Goal: Task Accomplishment & Management: Use online tool/utility

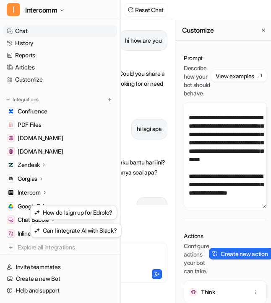
scroll to position [0, 101]
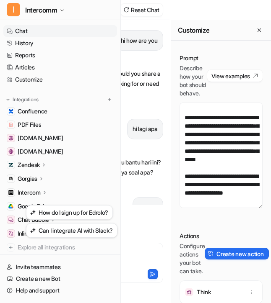
click at [44, 165] on icon at bounding box center [44, 165] width 6 height 6
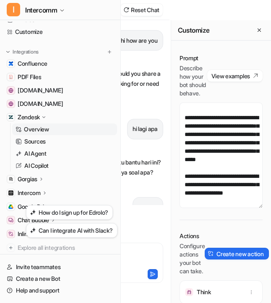
scroll to position [49, 0]
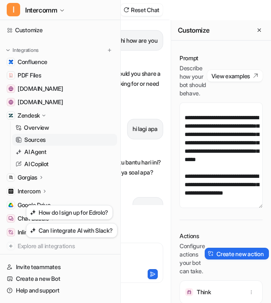
click at [62, 142] on link "Sources" at bounding box center [64, 140] width 105 height 12
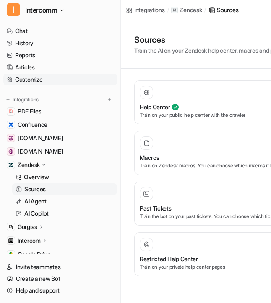
click at [80, 78] on link "Customize" at bounding box center [60, 80] width 114 height 12
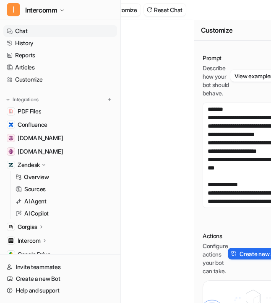
scroll to position [0, 98]
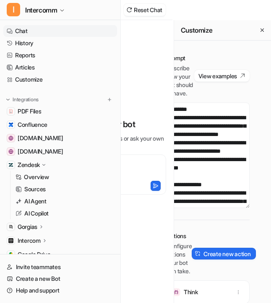
scroll to position [0, 16]
click at [213, 260] on button "Create new action" at bounding box center [224, 254] width 64 height 12
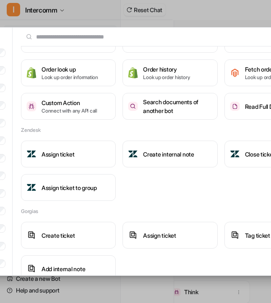
scroll to position [0, 0]
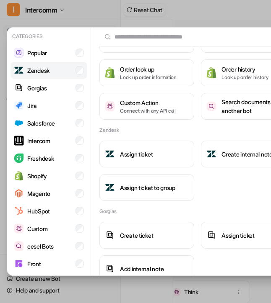
click at [75, 73] on li "Zendesk" at bounding box center [48, 70] width 77 height 17
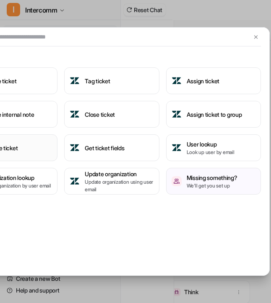
scroll to position [0, 138]
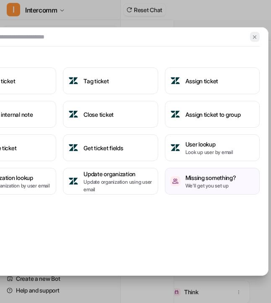
click at [252, 40] on button at bounding box center [255, 37] width 10 height 10
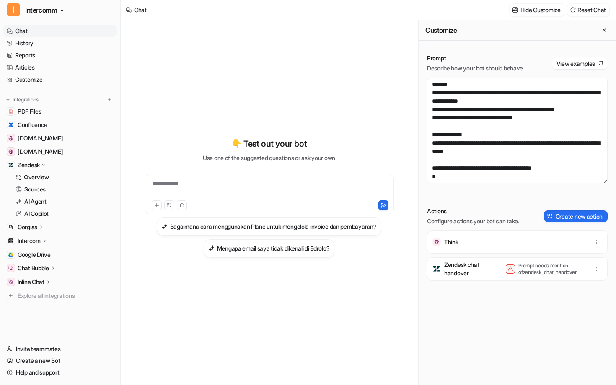
scroll to position [0, 0]
